Goal: Information Seeking & Learning: Find specific fact

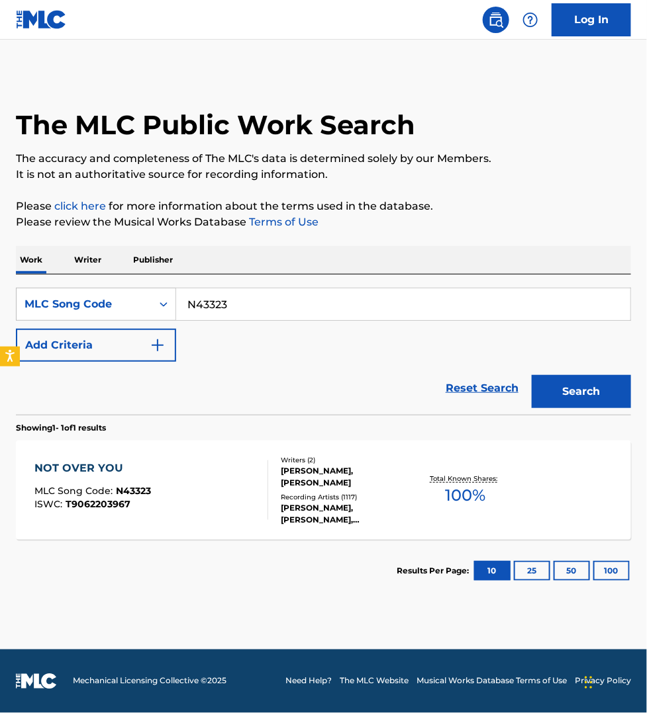
click at [235, 304] on input "N43323" at bounding box center [403, 305] width 454 height 32
paste input "PN8SZX"
type input "PN8SZX"
click at [531, 375] on button "Search" at bounding box center [580, 391] width 99 height 33
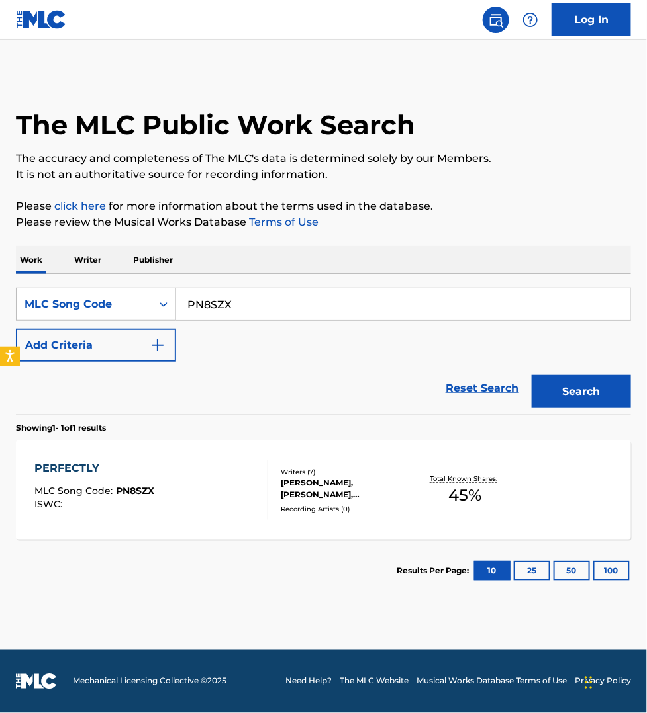
click at [240, 474] on div "PERFECTLY MLC Song Code : PN8SZX ISWC :" at bounding box center [151, 491] width 234 height 60
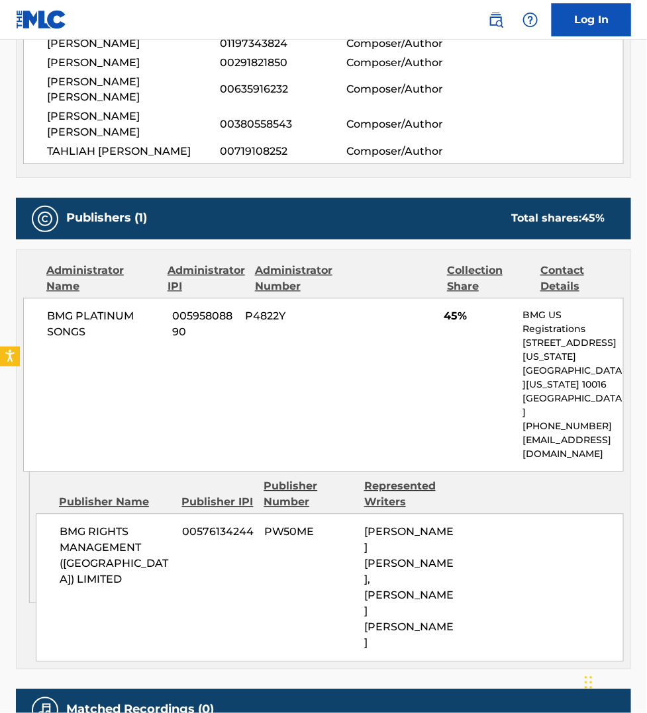
scroll to position [558, 0]
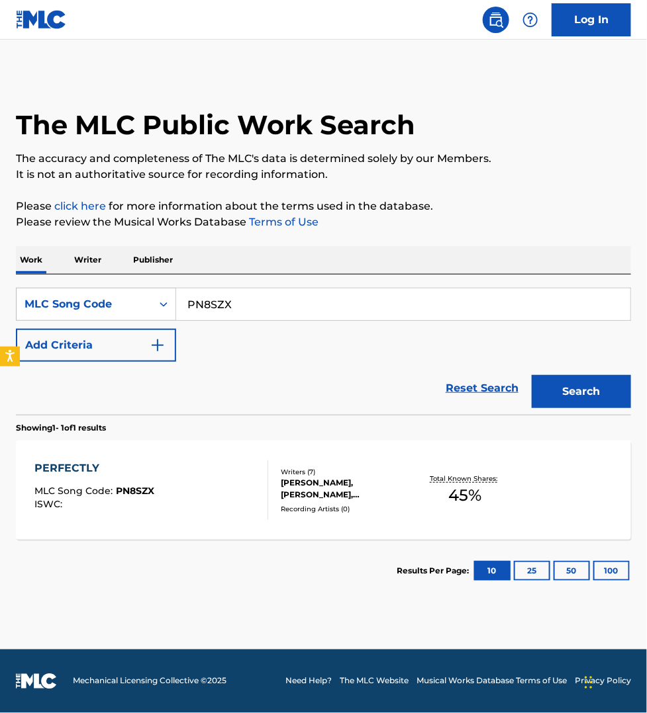
click at [223, 304] on input "PN8SZX" at bounding box center [403, 305] width 454 height 32
paste input "AE0ZWR"
type input "AE0ZWR"
click at [531, 375] on button "Search" at bounding box center [580, 391] width 99 height 33
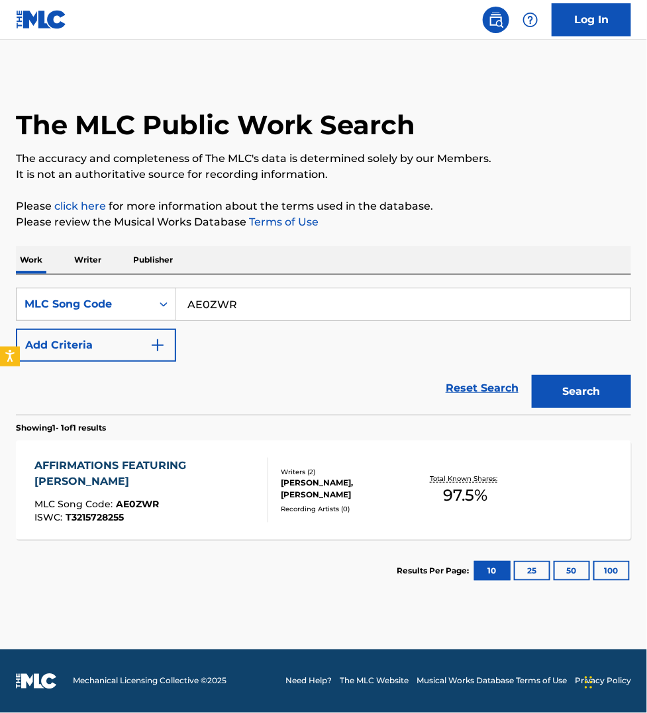
click at [246, 486] on div "AFFIRMATIONS FEATURING [PERSON_NAME]" at bounding box center [145, 474] width 222 height 32
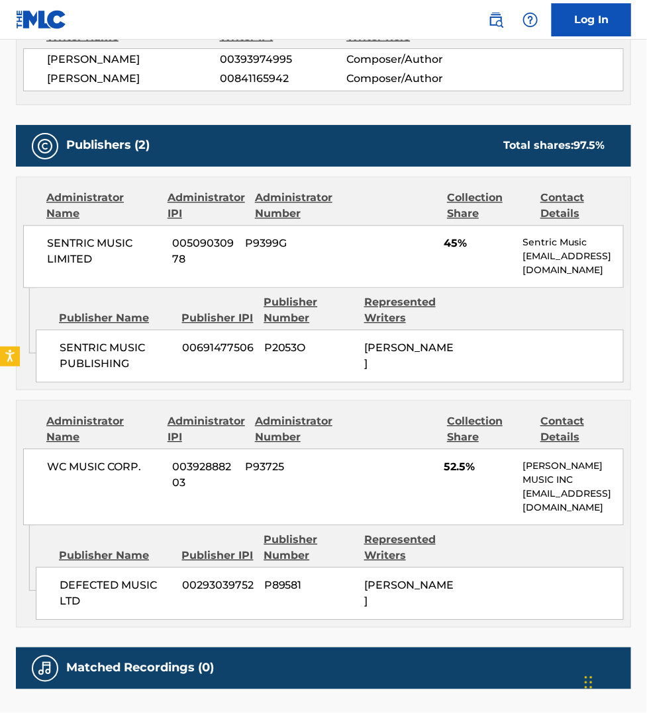
scroll to position [620, 0]
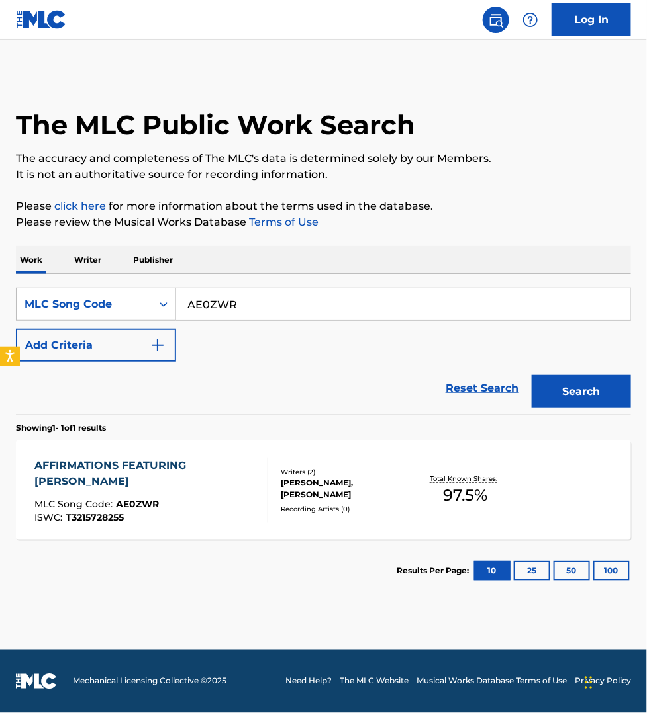
click at [252, 300] on input "AE0ZWR" at bounding box center [403, 305] width 454 height 32
paste input "FE8G3E"
type input "FE8G3E"
click at [531, 375] on button "Search" at bounding box center [580, 391] width 99 height 33
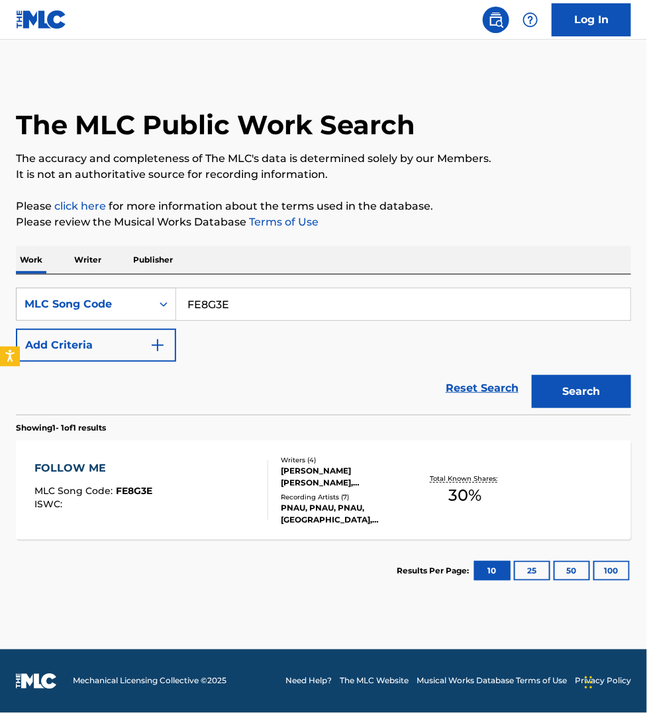
click at [226, 481] on div "FOLLOW ME MLC Song Code : FE8G3E ISWC :" at bounding box center [151, 491] width 234 height 60
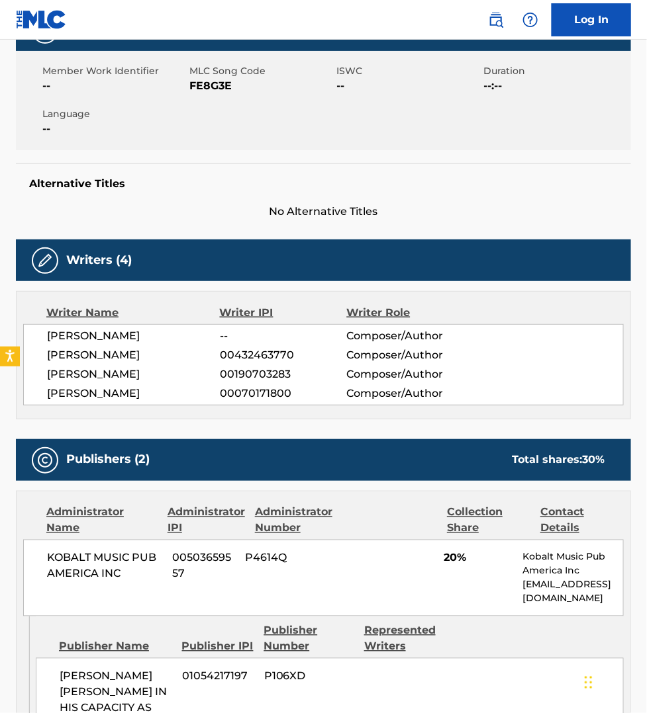
scroll to position [227, 0]
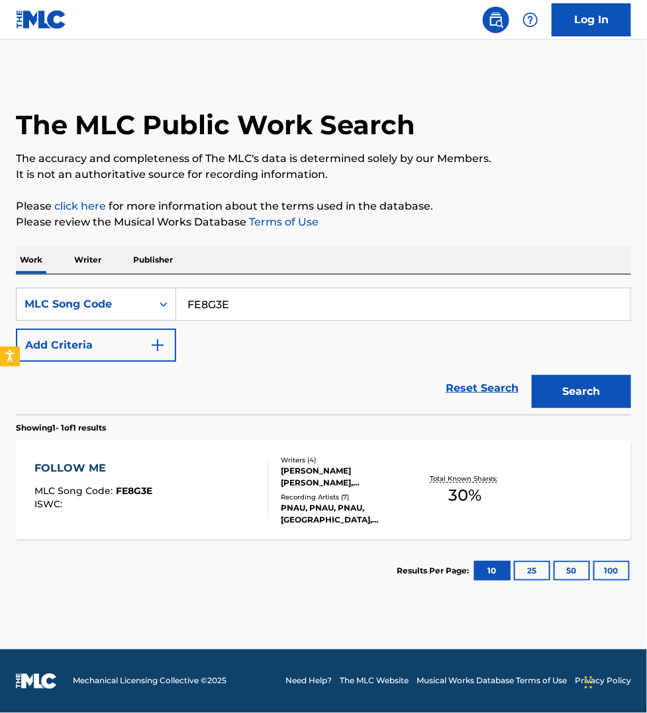
click at [246, 301] on input "FE8G3E" at bounding box center [403, 305] width 454 height 32
paste input "T46MH0"
click at [531, 375] on button "Search" at bounding box center [580, 391] width 99 height 33
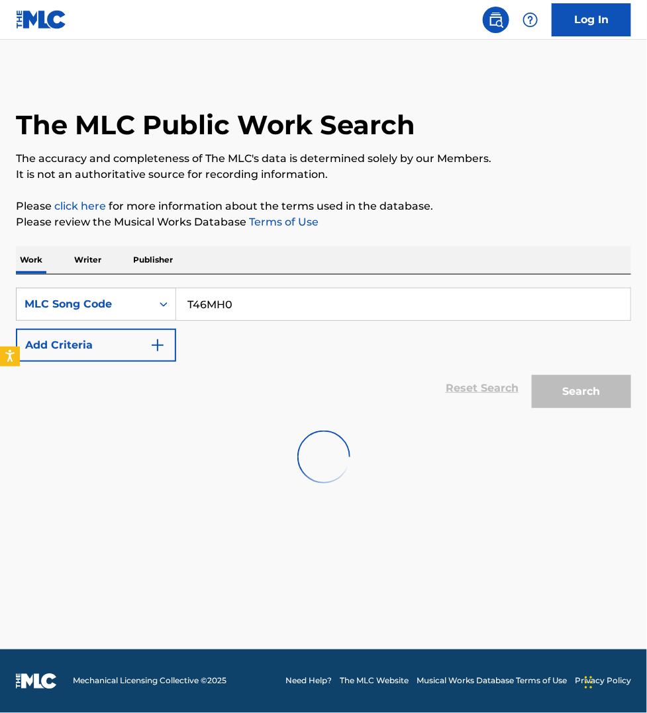
click at [213, 300] on input "T46MH0" at bounding box center [403, 305] width 454 height 32
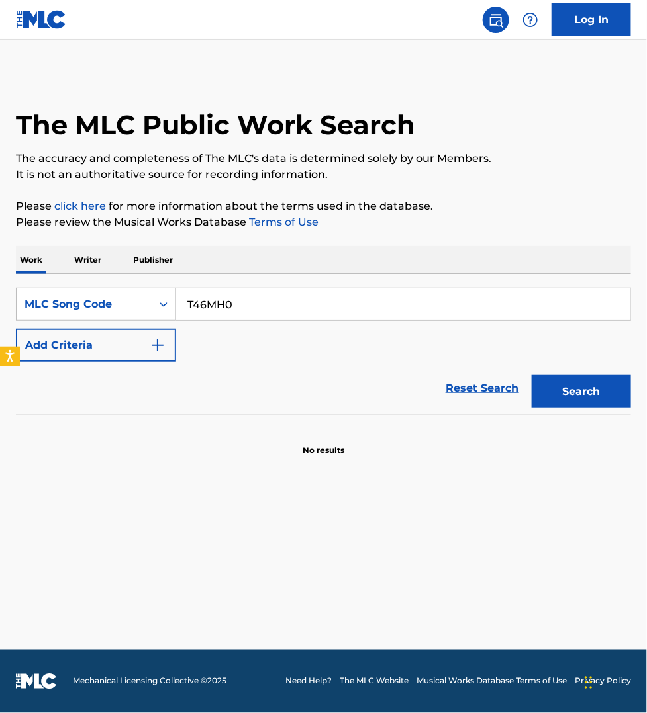
click at [246, 300] on input "T46MH0" at bounding box center [403, 305] width 454 height 32
paste input "S47LWR"
type input "S47LWR"
click at [531, 375] on button "Search" at bounding box center [580, 391] width 99 height 33
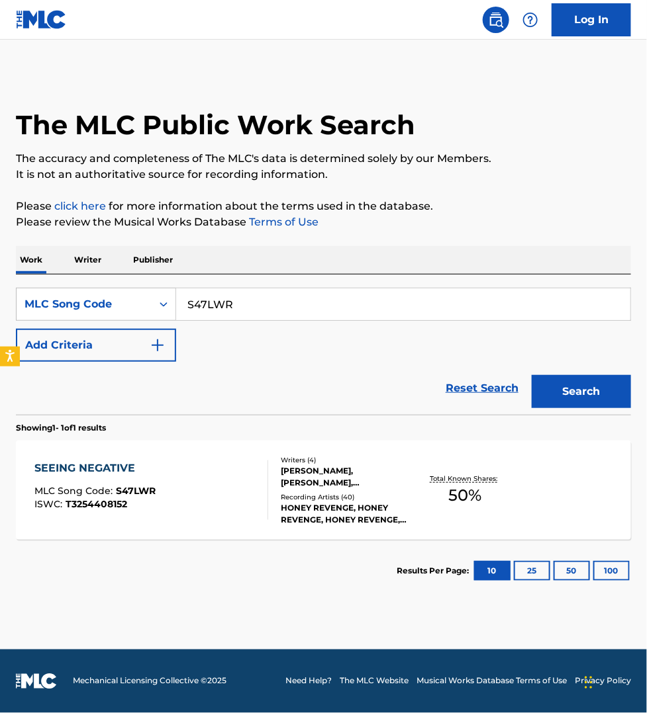
click at [239, 481] on div "SEEING NEGATIVE MLC Song Code : S47LWR ISWC : T3254408152" at bounding box center [151, 491] width 234 height 60
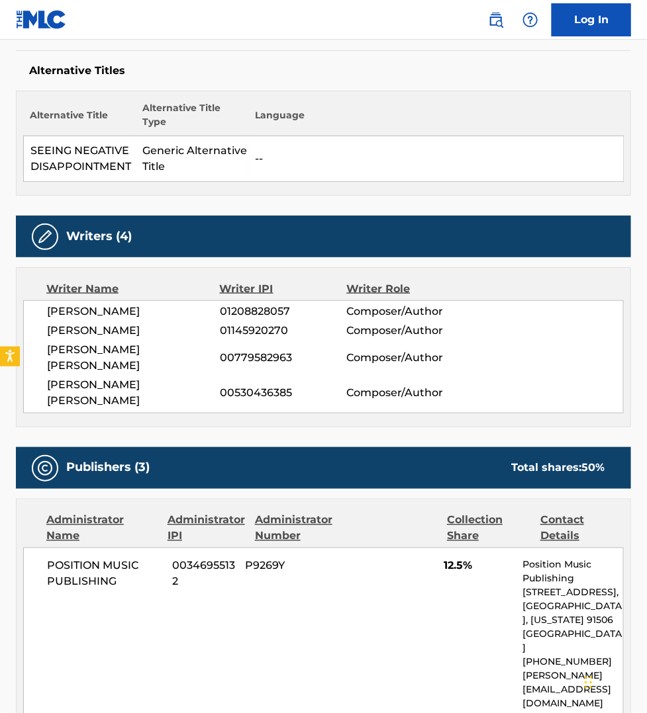
scroll to position [310, 0]
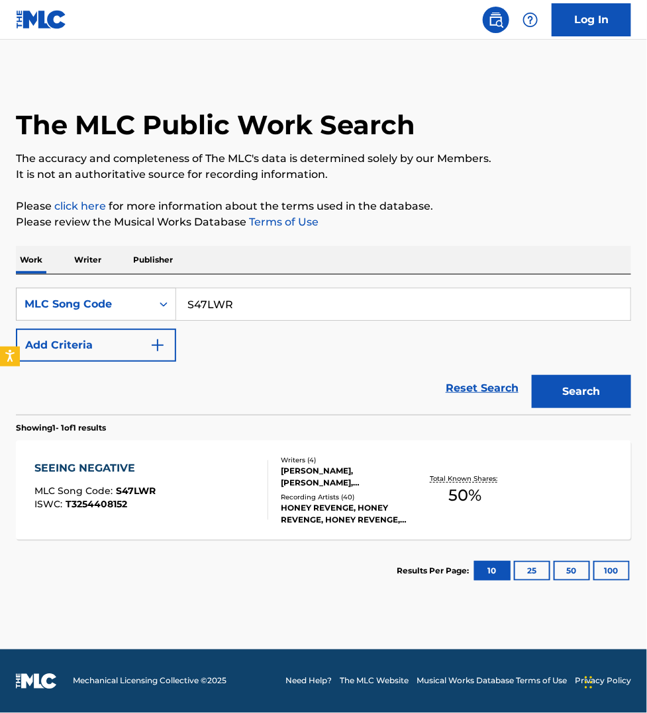
click at [249, 293] on input "S47LWR" at bounding box center [403, 305] width 454 height 32
paste input "IZ25KW"
type input "IZ25KW"
click at [531, 375] on button "Search" at bounding box center [580, 391] width 99 height 33
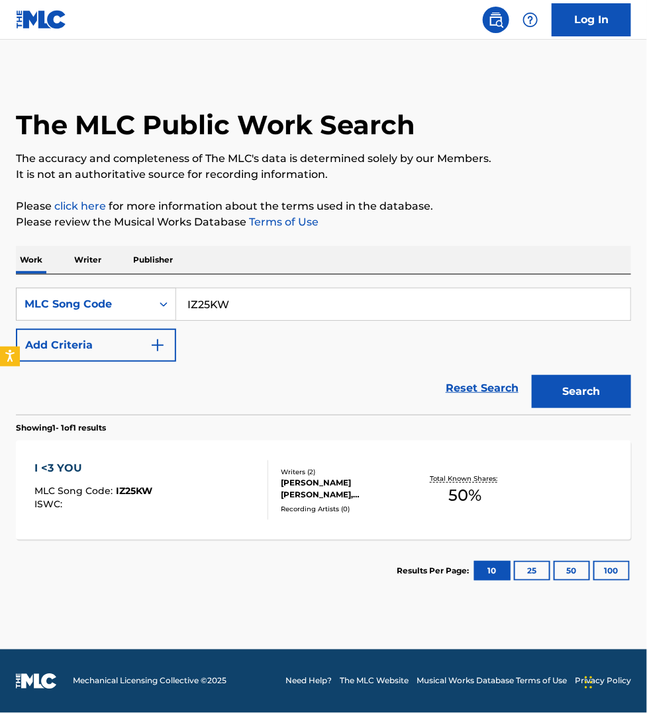
click at [230, 483] on div "I <3 YOU MLC Song Code : IZ25KW ISWC :" at bounding box center [151, 491] width 234 height 60
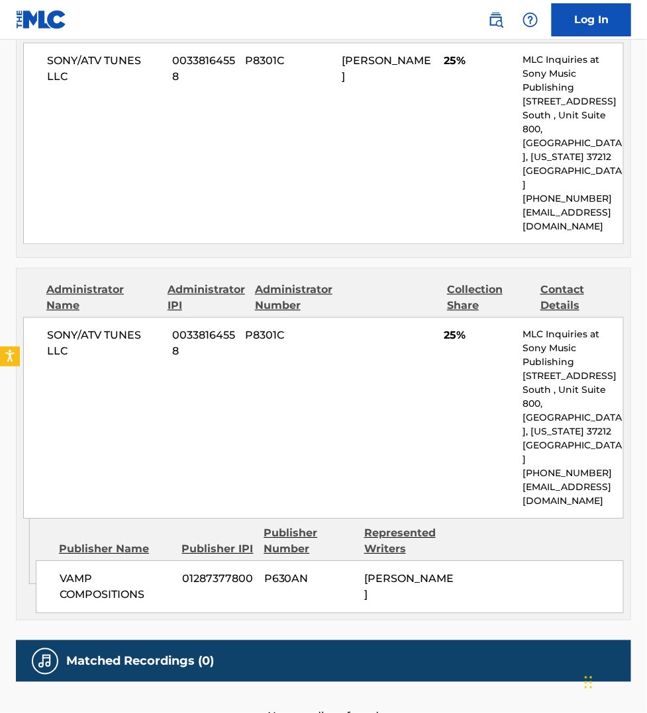
scroll to position [703, 0]
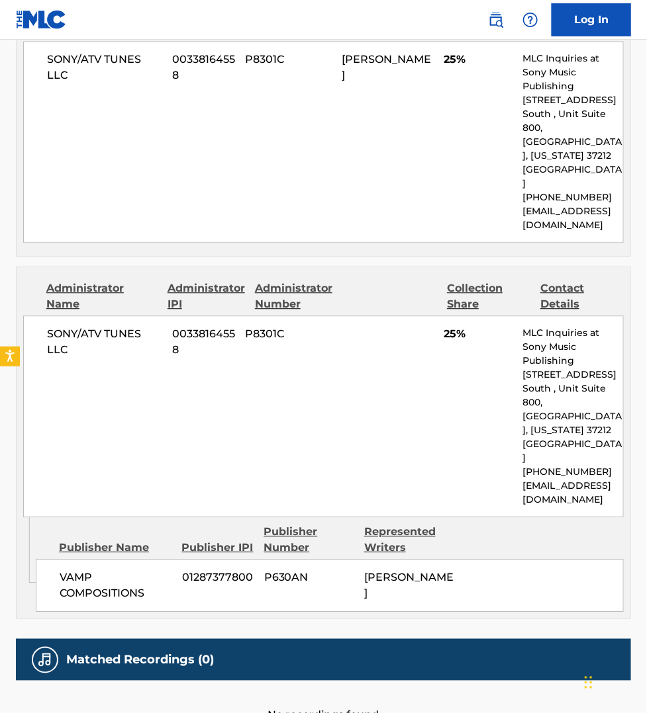
click at [279, 15] on nav "Log In" at bounding box center [323, 20] width 647 height 40
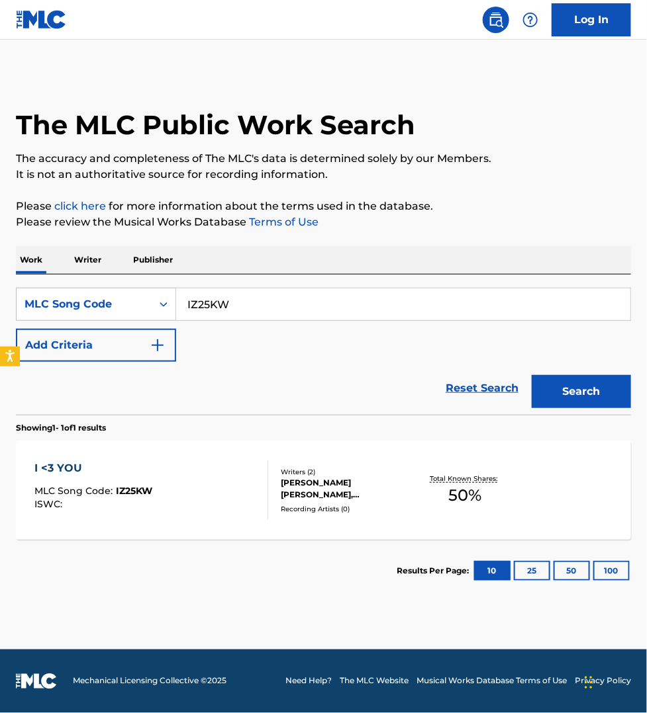
click at [235, 302] on input "IZ25KW" at bounding box center [403, 305] width 454 height 32
paste input "B69174"
type input "B69174"
click at [531, 375] on button "Search" at bounding box center [580, 391] width 99 height 33
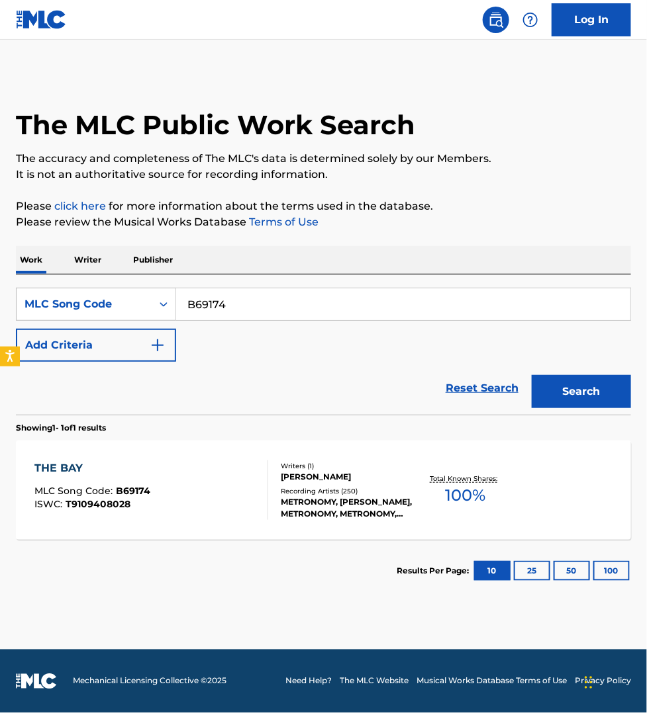
click at [249, 488] on div "THE BAY MLC Song Code : B69174 ISWC : T9109408028" at bounding box center [151, 491] width 234 height 60
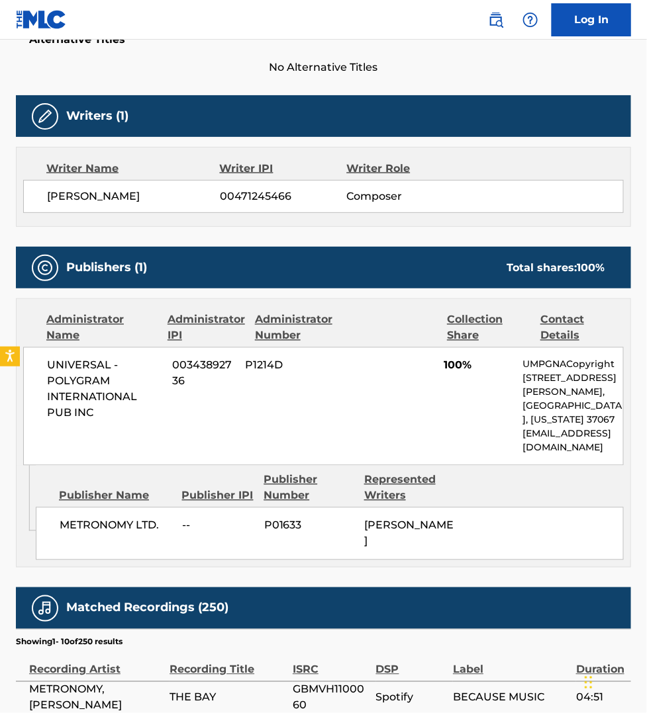
scroll to position [372, 0]
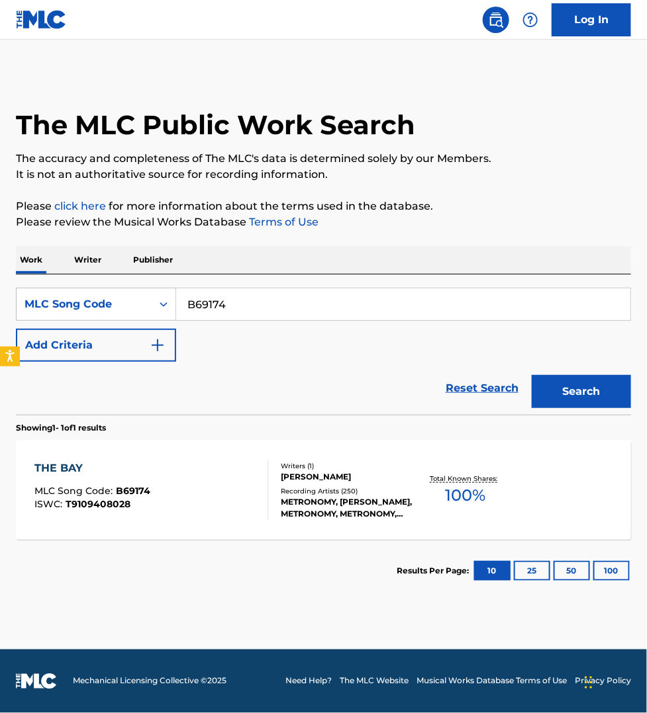
click at [245, 308] on input "B69174" at bounding box center [403, 305] width 454 height 32
paste input "S61E5I"
type input "S61E5I"
click at [531, 375] on button "Search" at bounding box center [580, 391] width 99 height 33
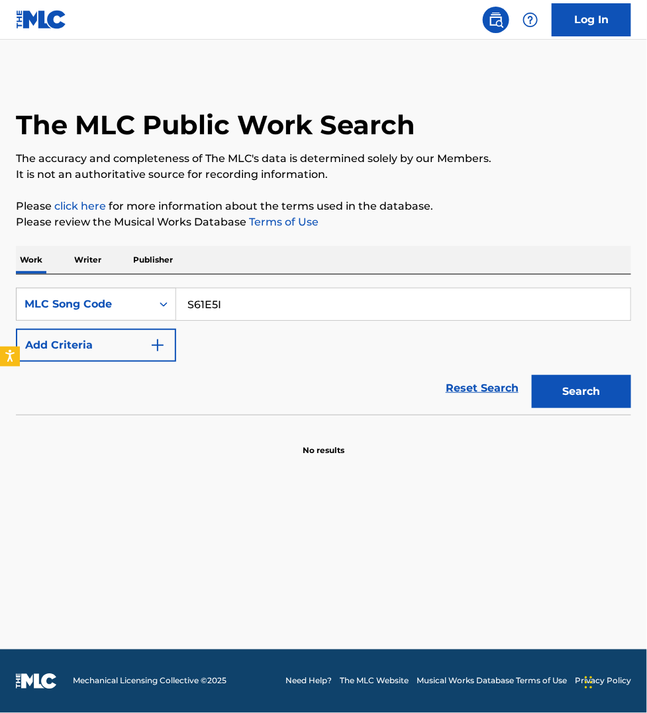
click at [149, 256] on p "Publisher" at bounding box center [153, 260] width 48 height 28
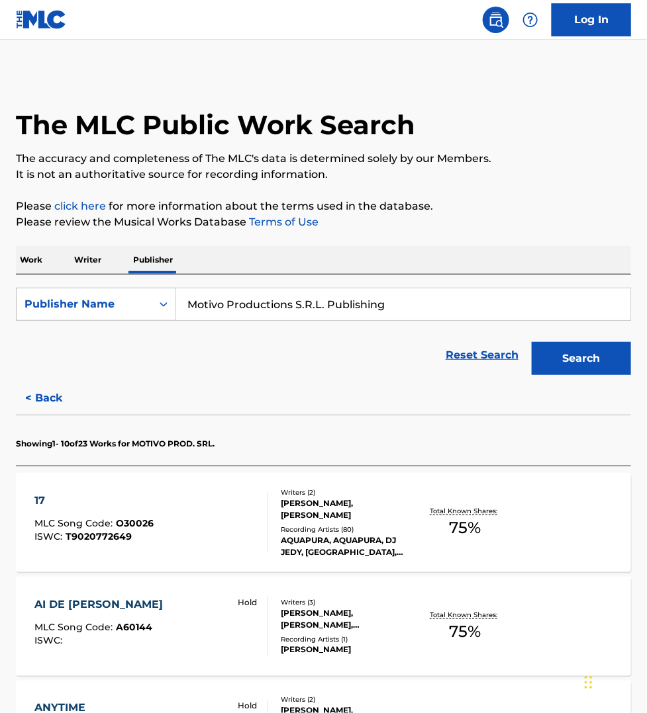
click at [101, 258] on p "Writer" at bounding box center [87, 260] width 35 height 28
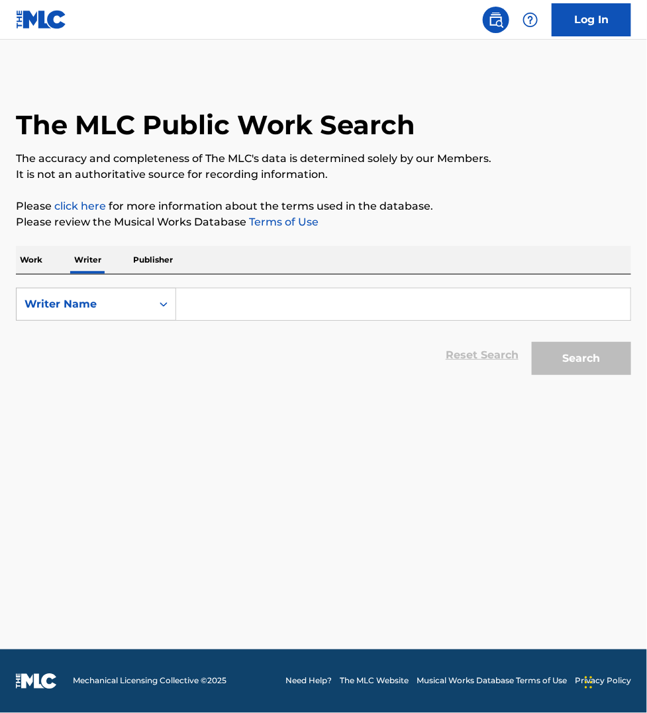
click at [253, 308] on input "Search Form" at bounding box center [403, 305] width 454 height 32
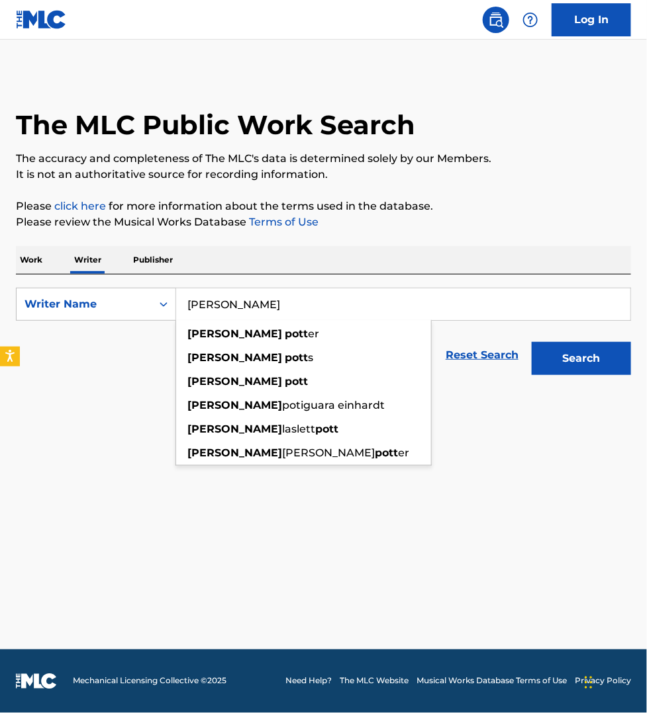
type input "[PERSON_NAME]"
click at [531, 342] on button "Search" at bounding box center [580, 358] width 99 height 33
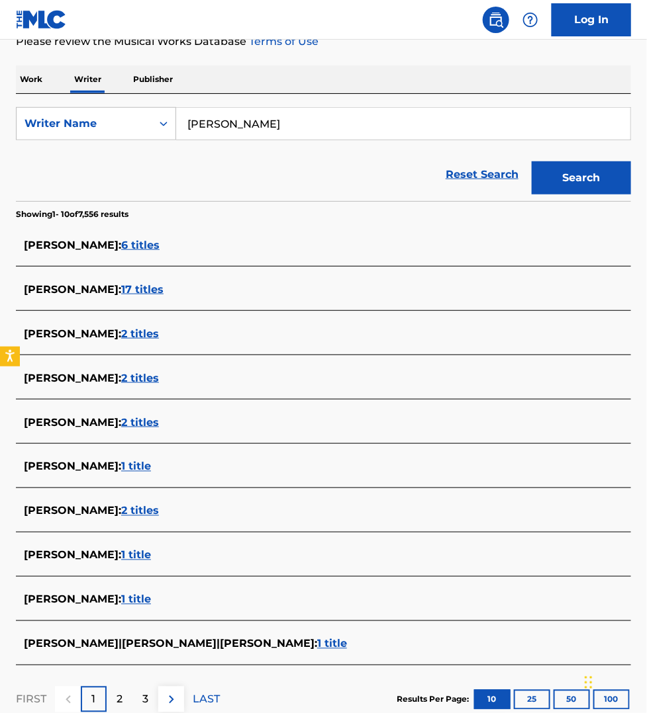
scroll to position [186, 0]
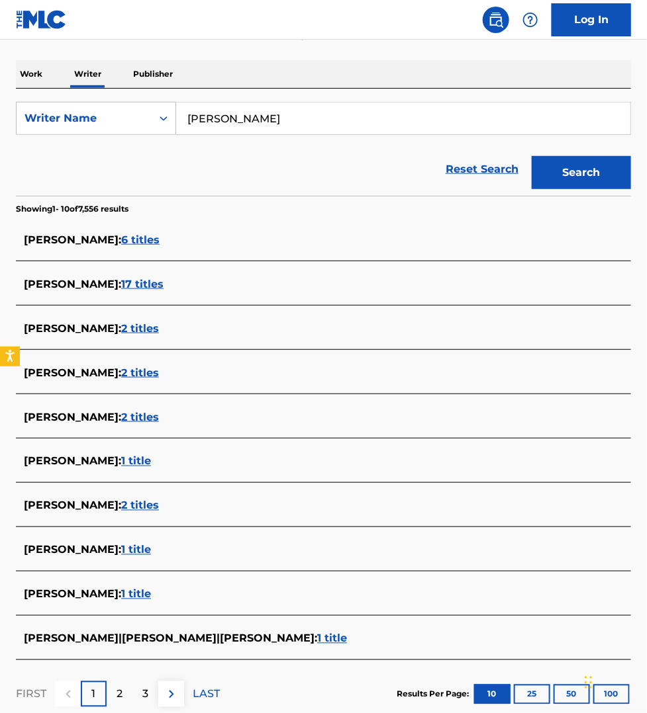
click at [131, 289] on span "17 titles" at bounding box center [142, 284] width 42 height 13
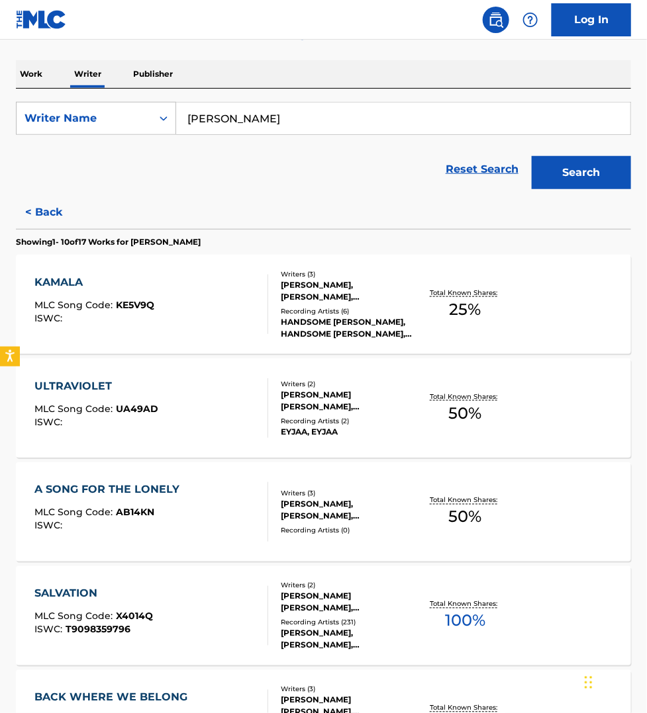
click at [194, 601] on div "SALVATION MLC Song Code : X4014Q ISWC : T9098359796" at bounding box center [151, 616] width 234 height 60
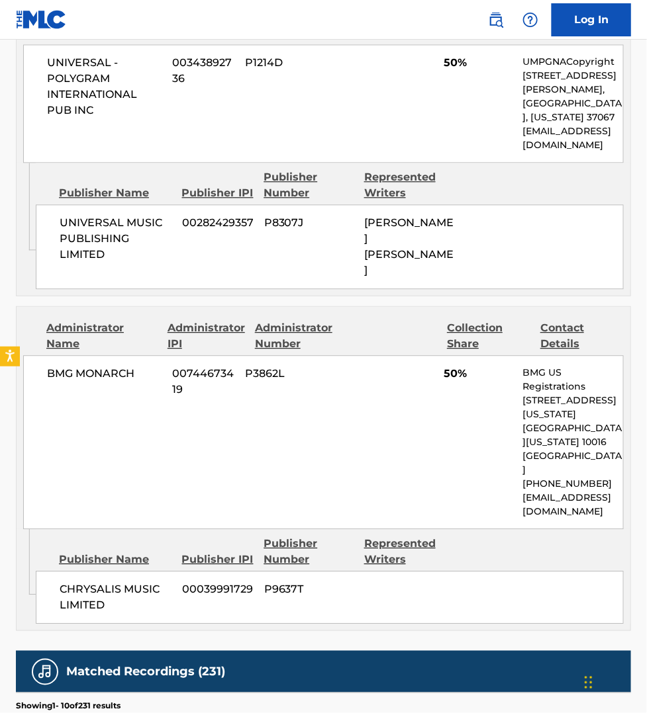
scroll to position [703, 0]
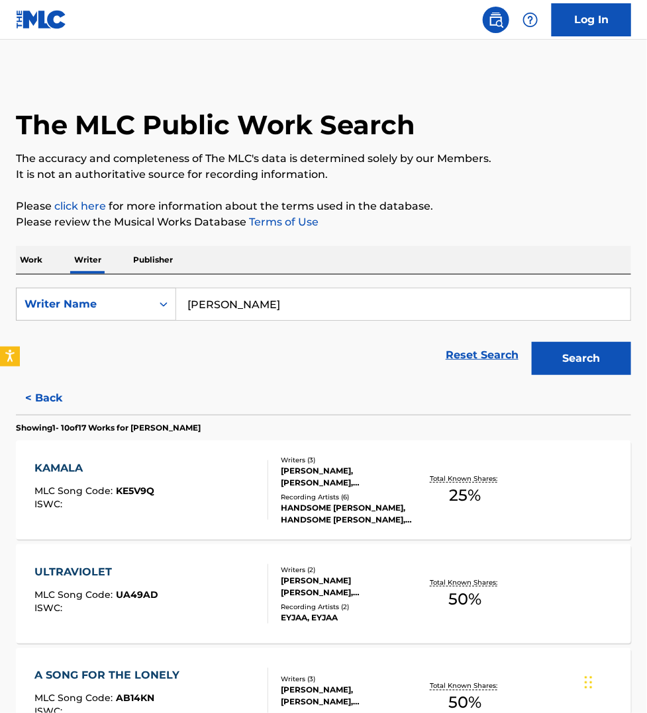
click at [24, 259] on p "Work" at bounding box center [31, 260] width 30 height 28
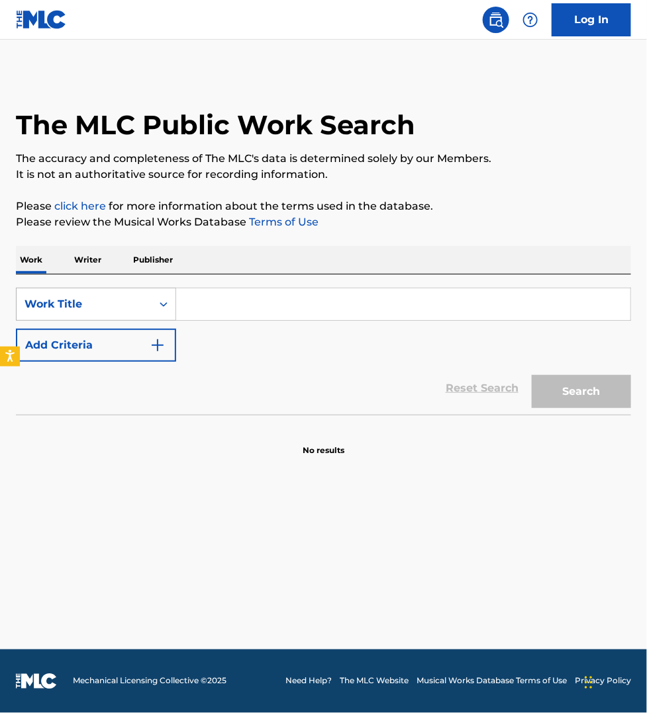
click at [73, 301] on div "Work Title" at bounding box center [83, 304] width 119 height 16
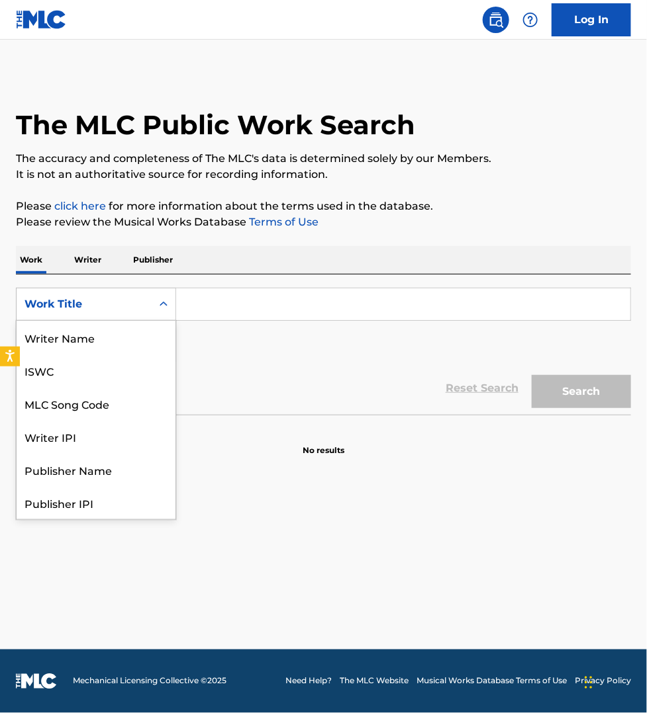
scroll to position [66, 0]
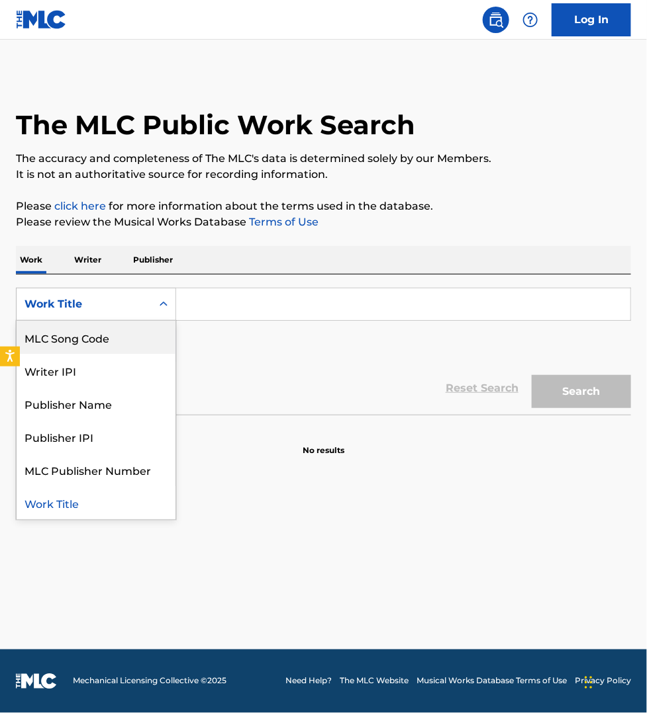
click at [91, 339] on div "MLC Song Code" at bounding box center [96, 337] width 159 height 33
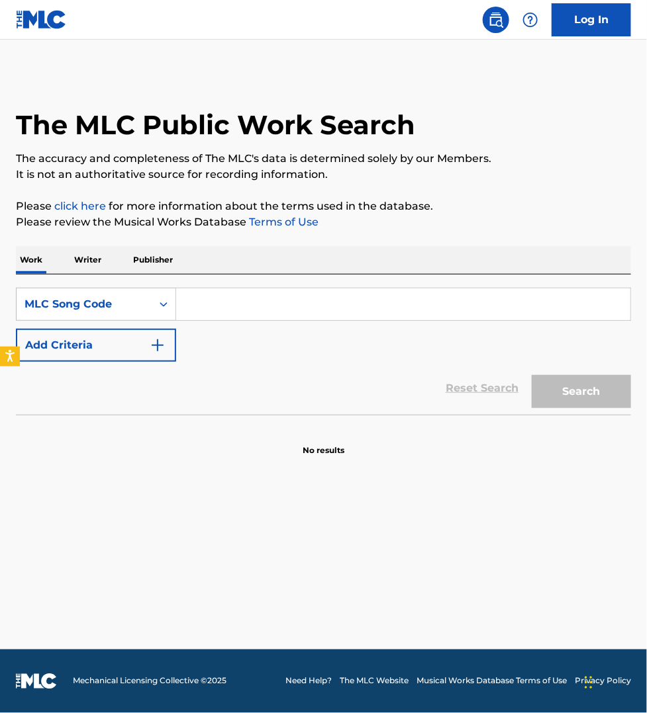
click at [212, 304] on input "Search Form" at bounding box center [403, 305] width 454 height 32
paste input "CK7WWV"
type input "CK7WWV"
click at [531, 375] on button "Search" at bounding box center [580, 391] width 99 height 33
